Goal: Find specific page/section: Find specific page/section

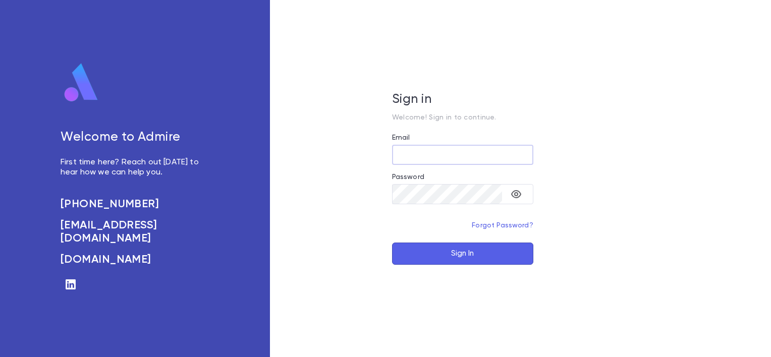
type input "**********"
click at [449, 250] on button "Sign In" at bounding box center [462, 254] width 141 height 22
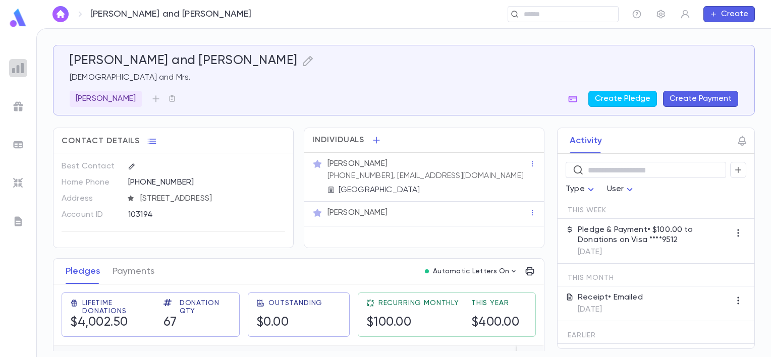
click at [15, 71] on img at bounding box center [18, 68] width 12 height 12
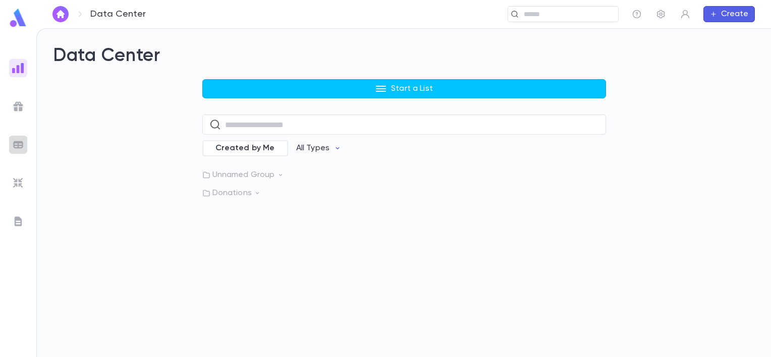
click at [16, 142] on img at bounding box center [18, 145] width 12 height 12
